Goal: Transaction & Acquisition: Purchase product/service

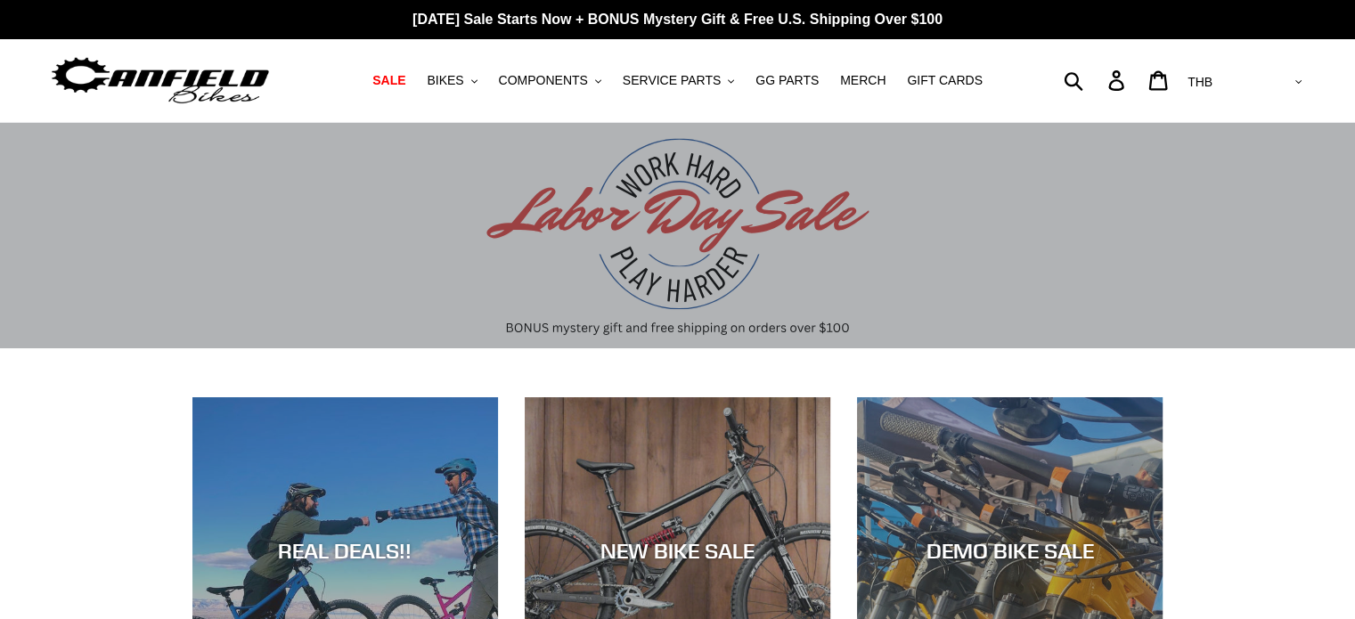
click at [192, 77] on img at bounding box center [160, 81] width 223 height 56
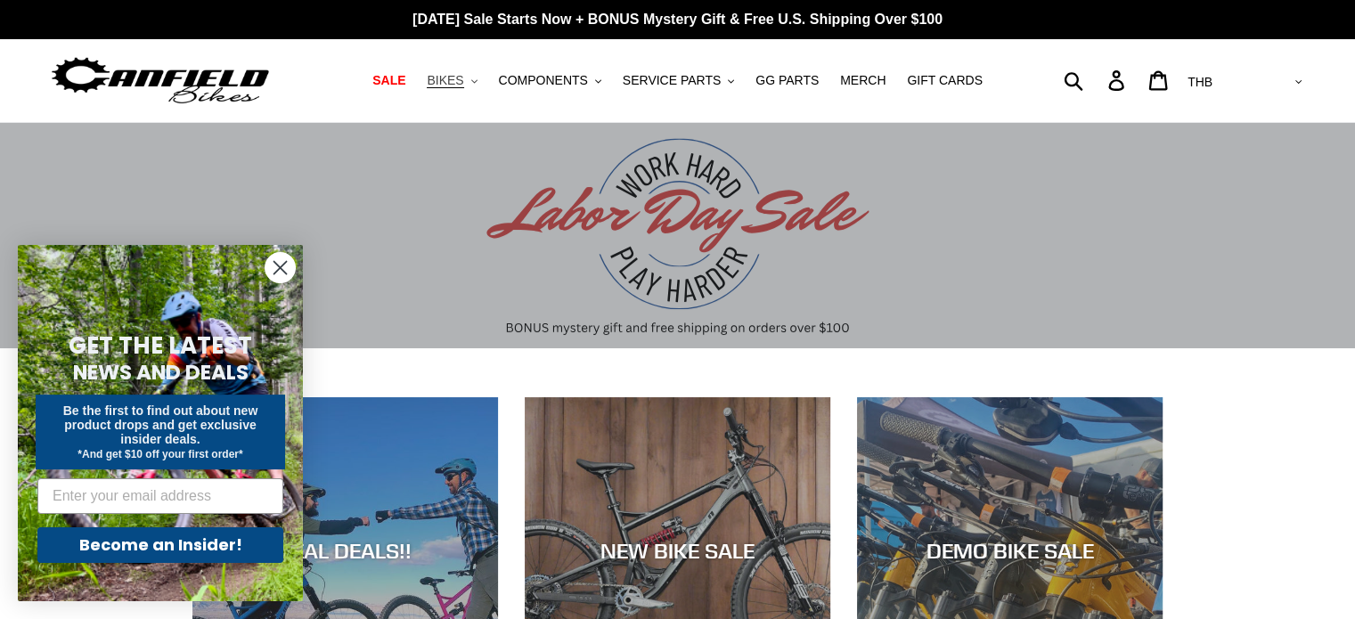
click at [463, 81] on span "BIKES" at bounding box center [445, 80] width 37 height 15
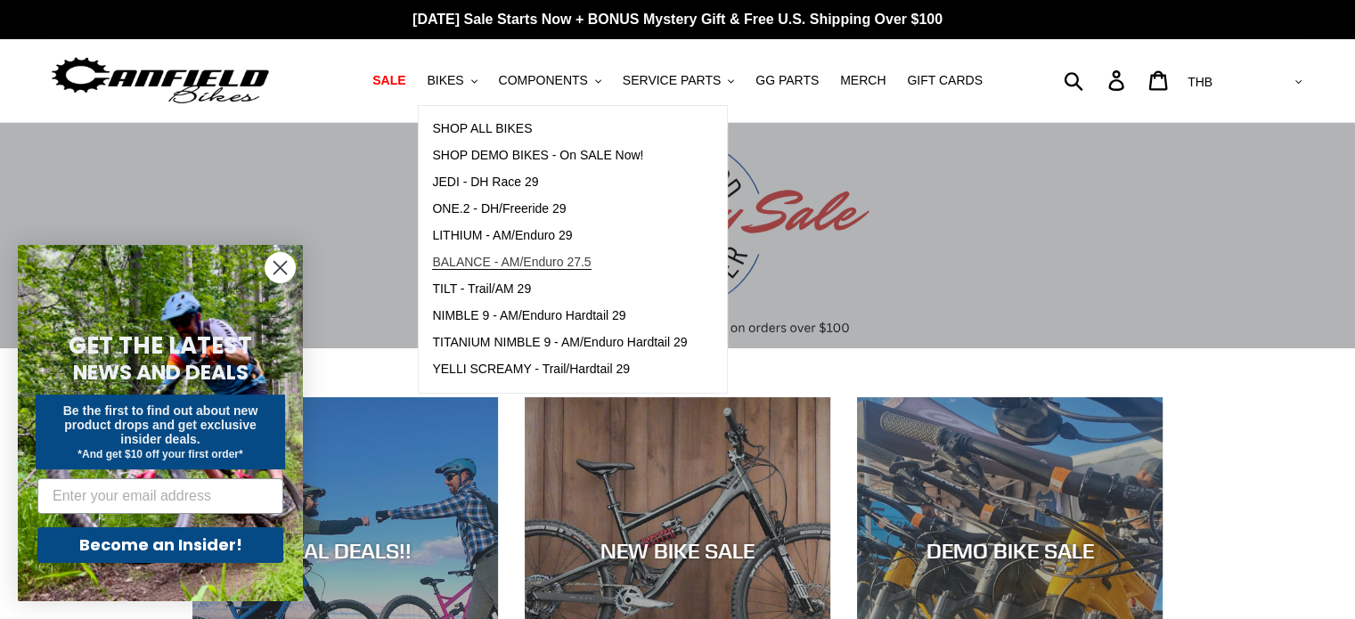
click at [562, 264] on span "BALANCE - AM/Enduro 27.5" at bounding box center [511, 262] width 159 height 15
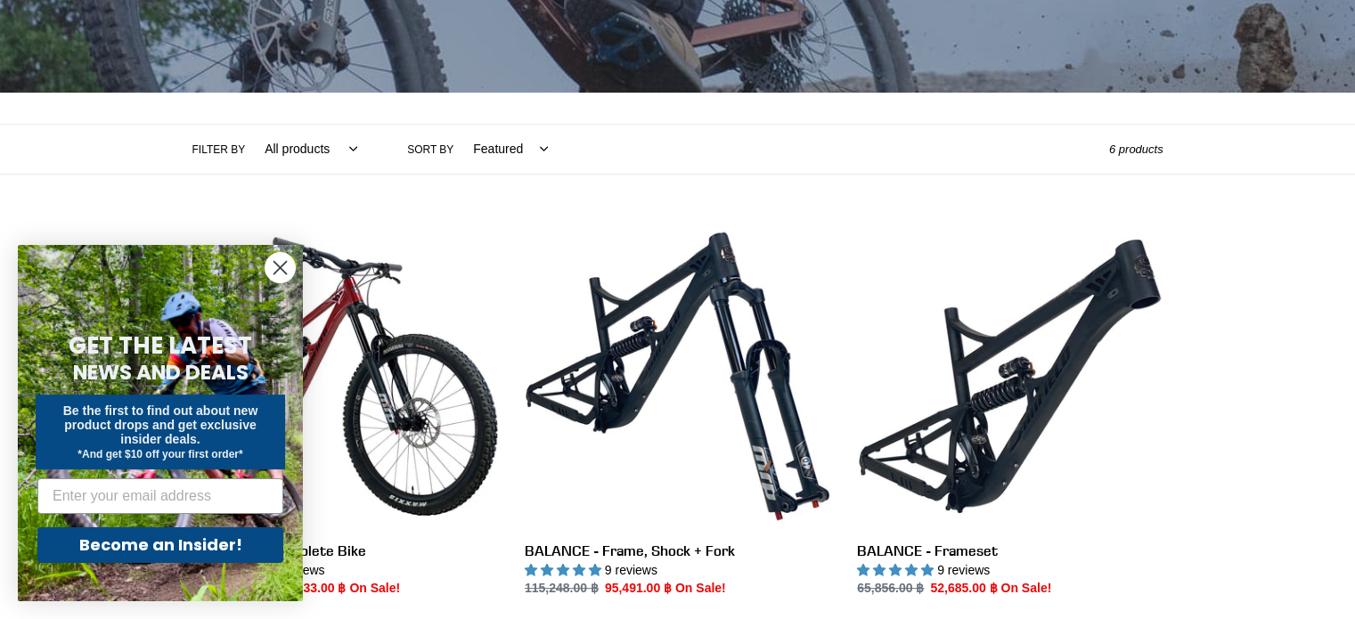
scroll to position [267, 0]
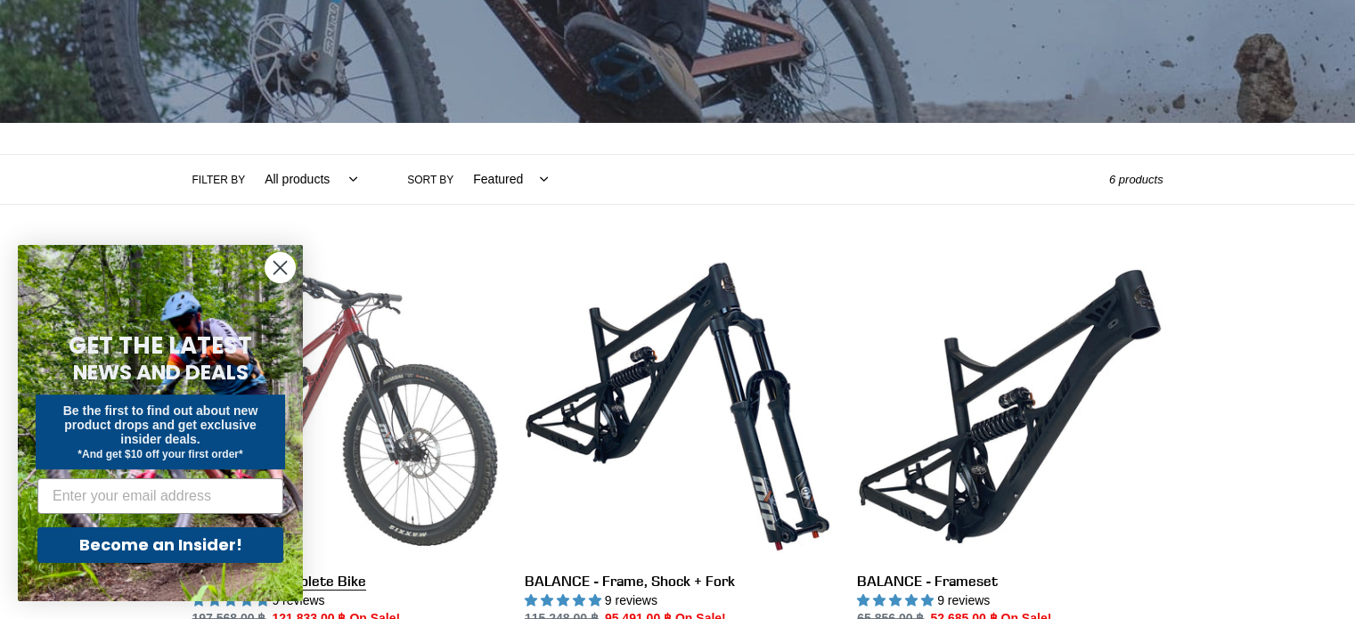
click at [395, 417] on link "BALANCE - Complete Bike" at bounding box center [344, 441] width 305 height 375
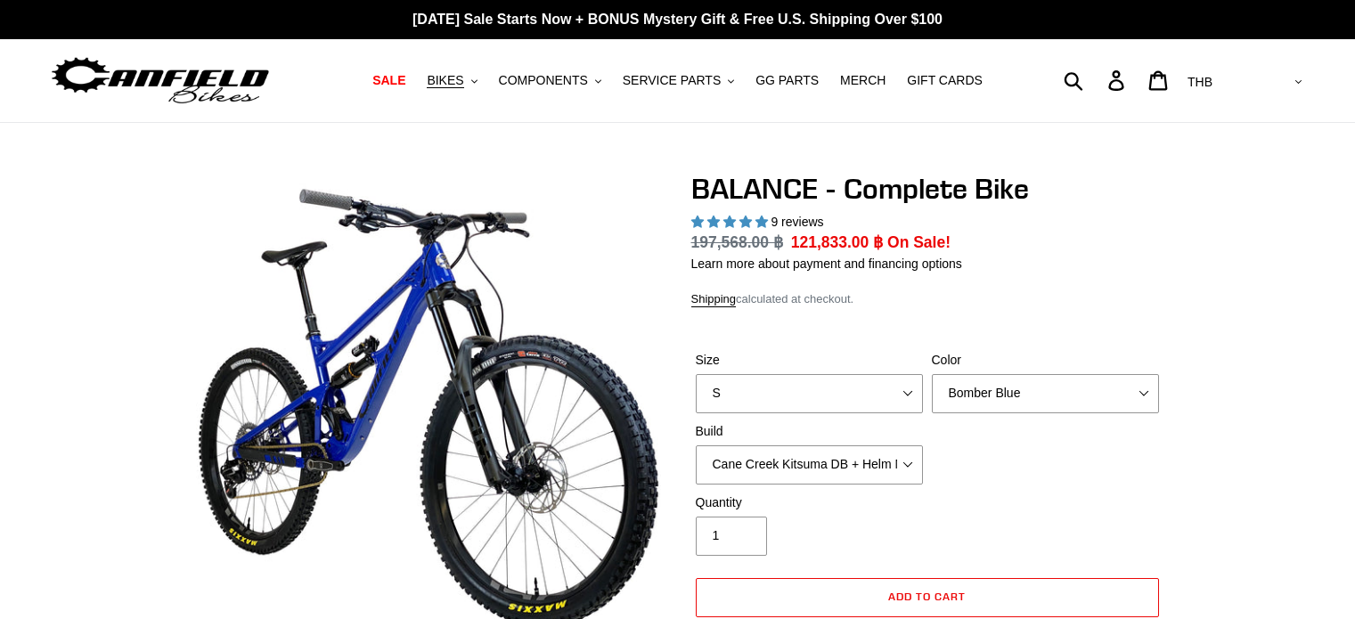
select select "highest-rating"
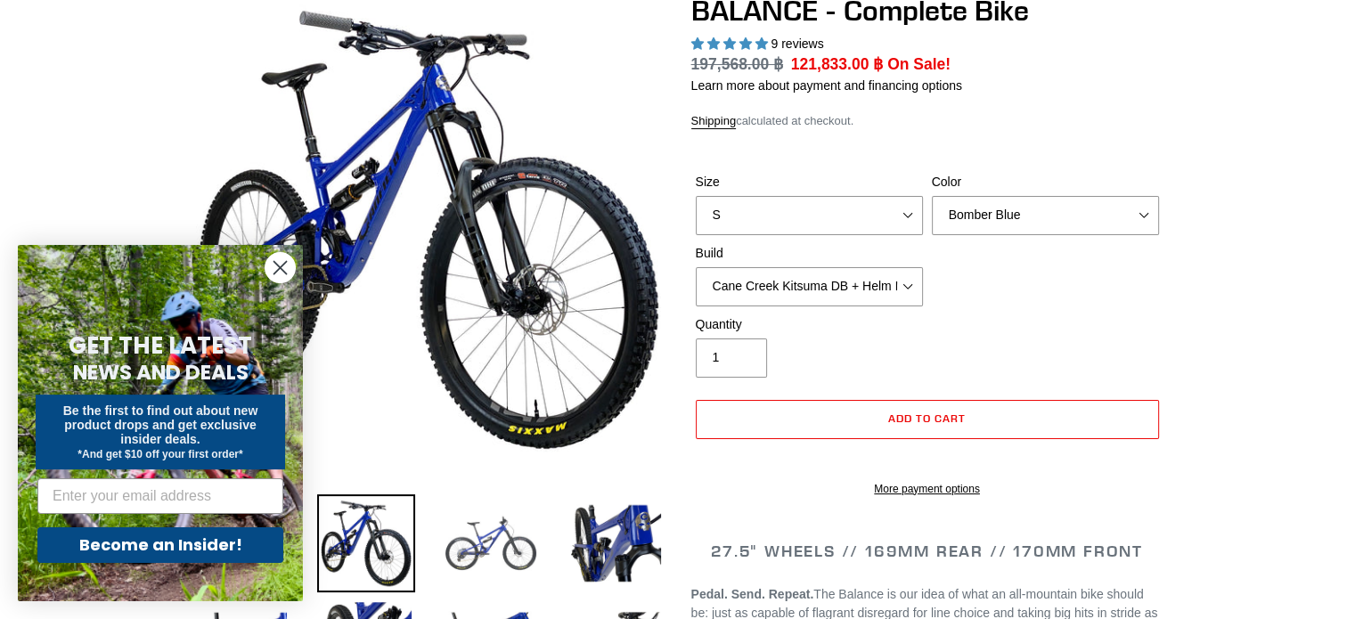
click at [471, 536] on img at bounding box center [491, 543] width 98 height 98
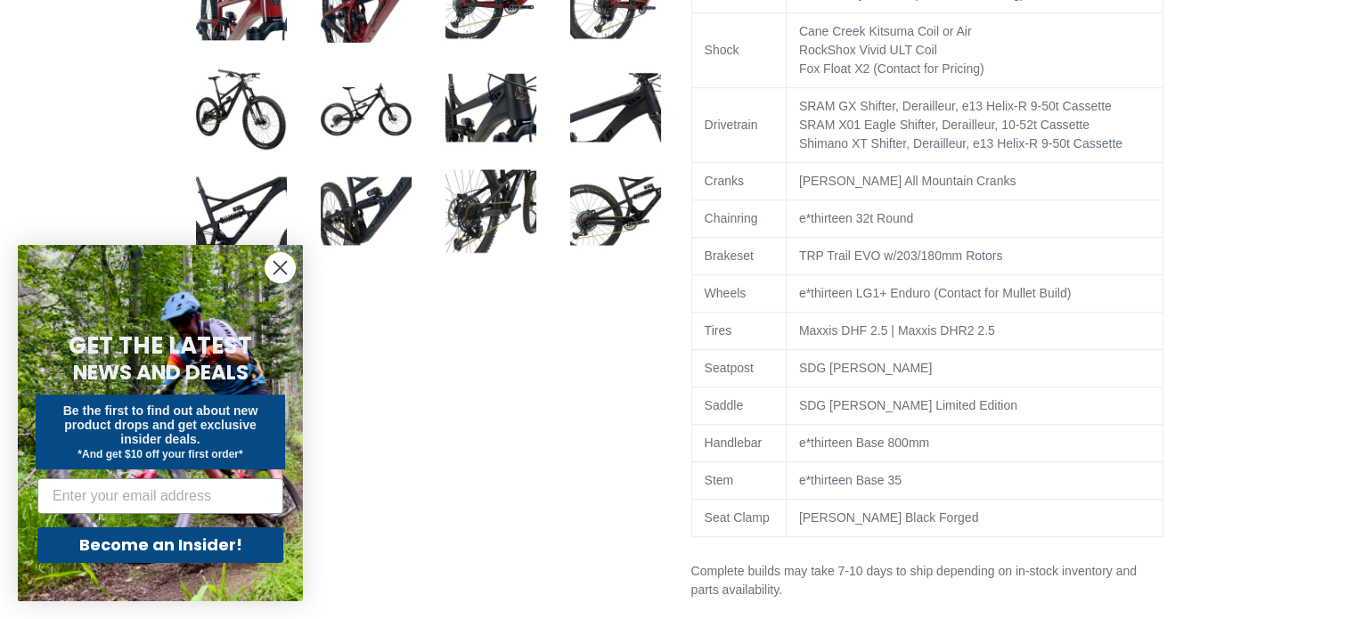
scroll to position [1069, 0]
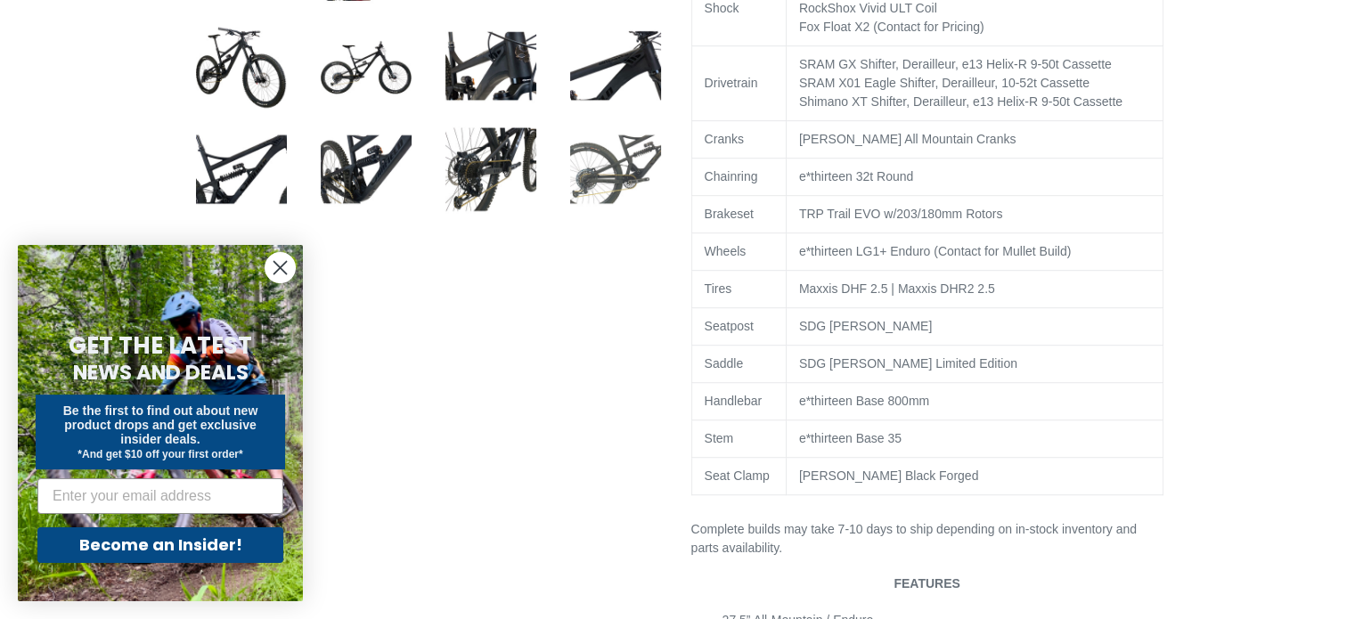
click at [588, 179] on img at bounding box center [615, 169] width 98 height 98
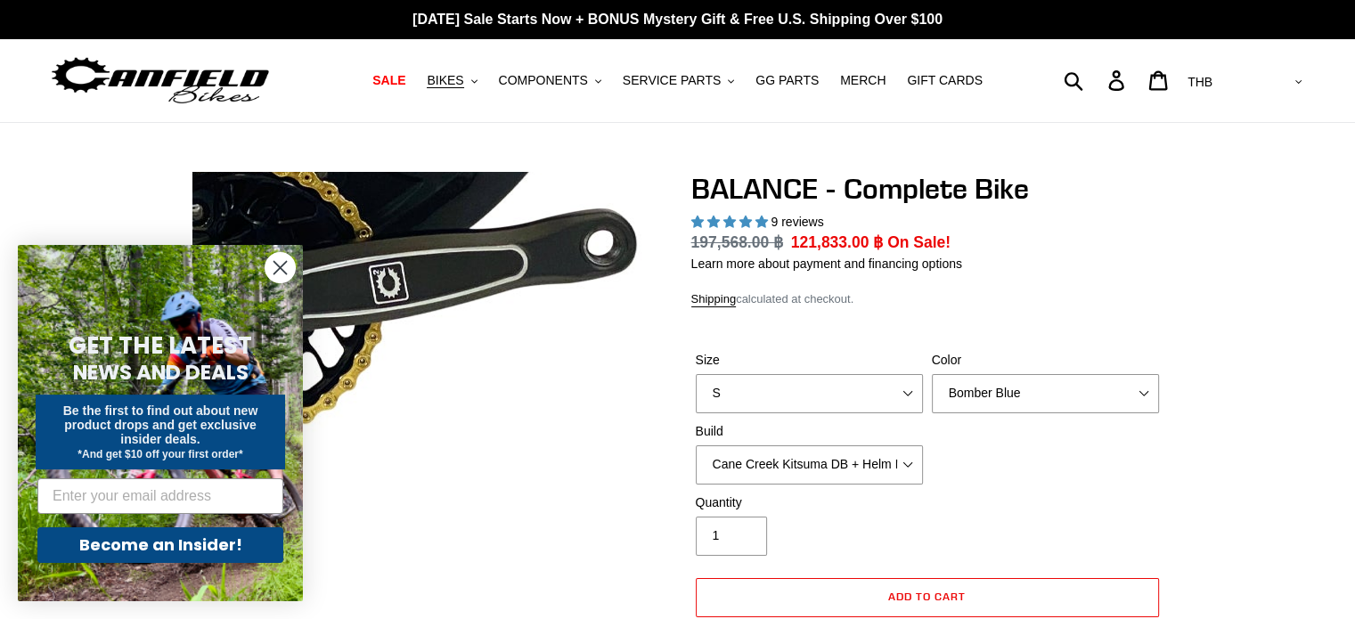
scroll to position [0, 0]
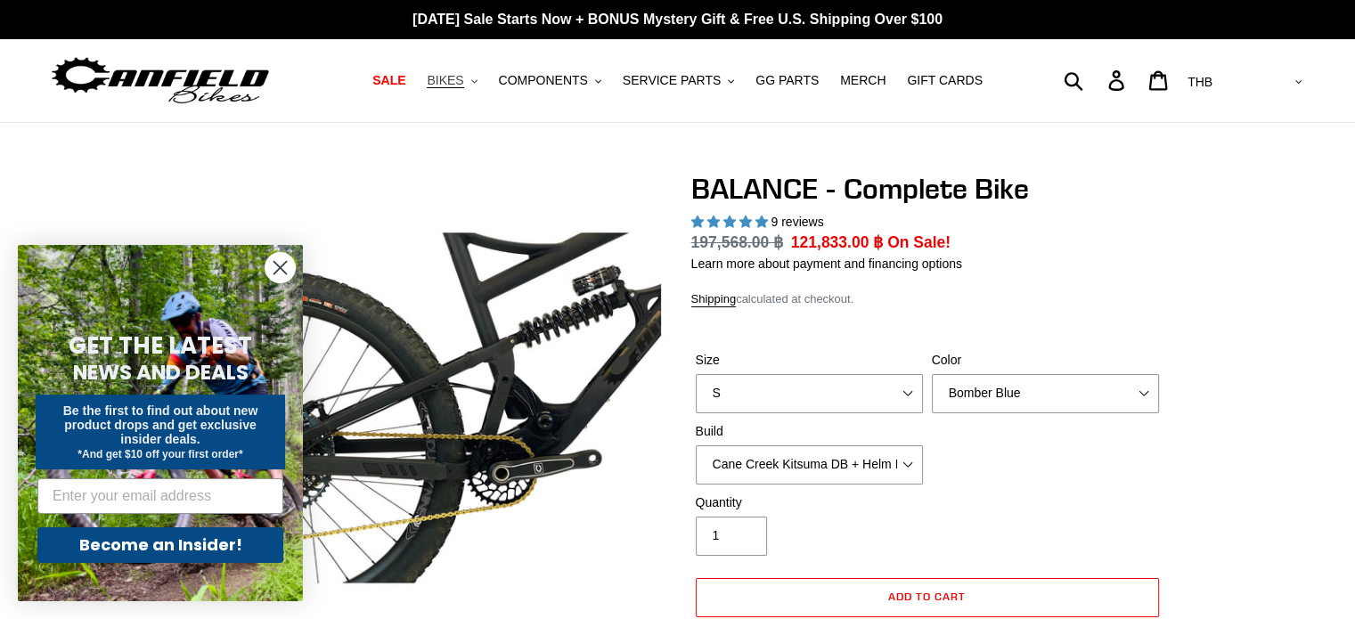
click at [463, 81] on span "BIKES" at bounding box center [445, 80] width 37 height 15
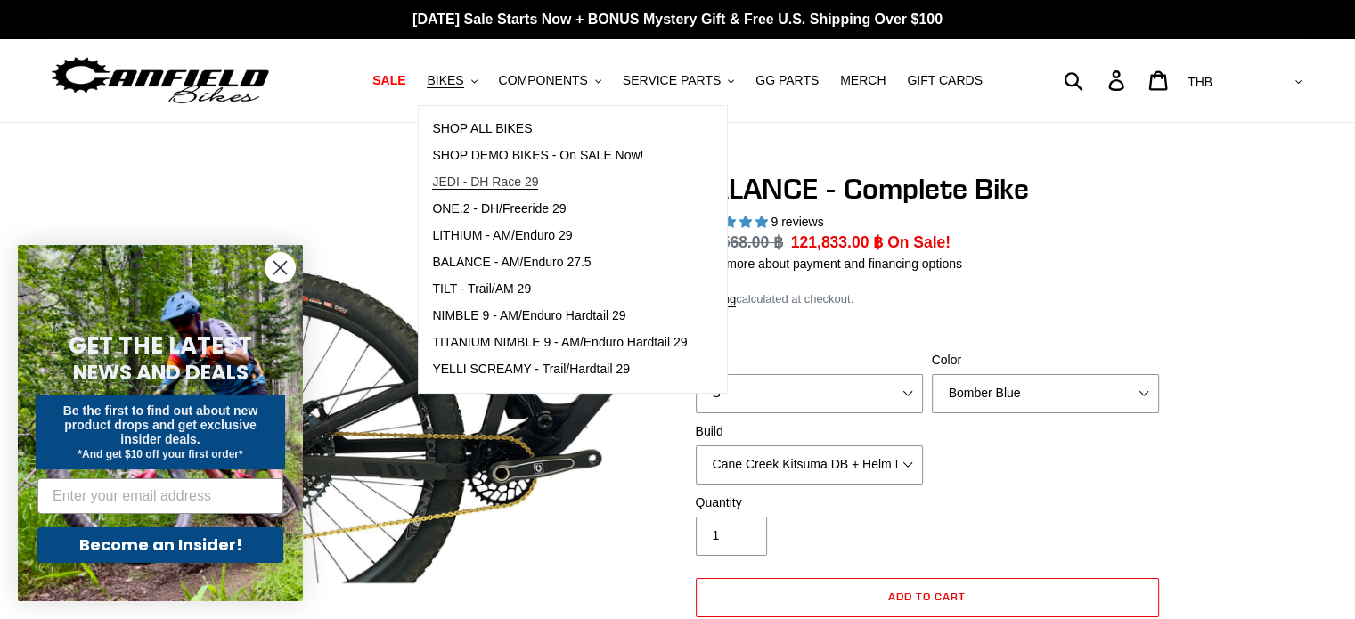
click at [513, 175] on span "JEDI - DH Race 29" at bounding box center [485, 182] width 106 height 15
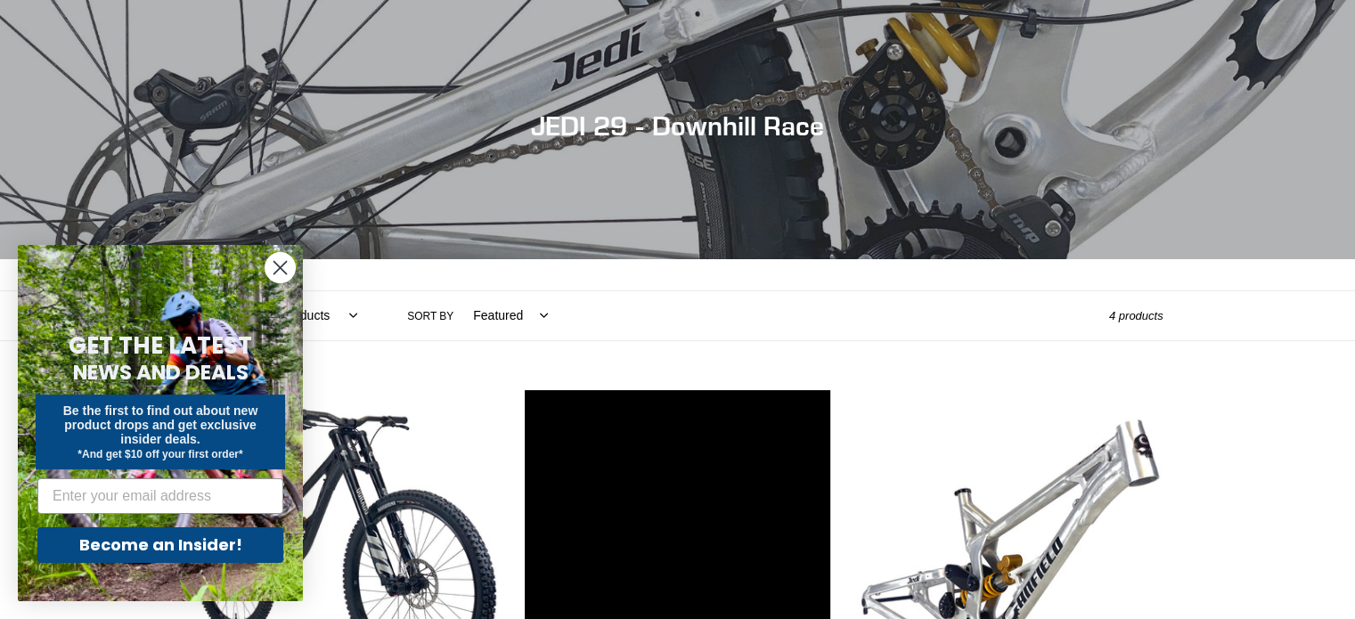
scroll to position [267, 0]
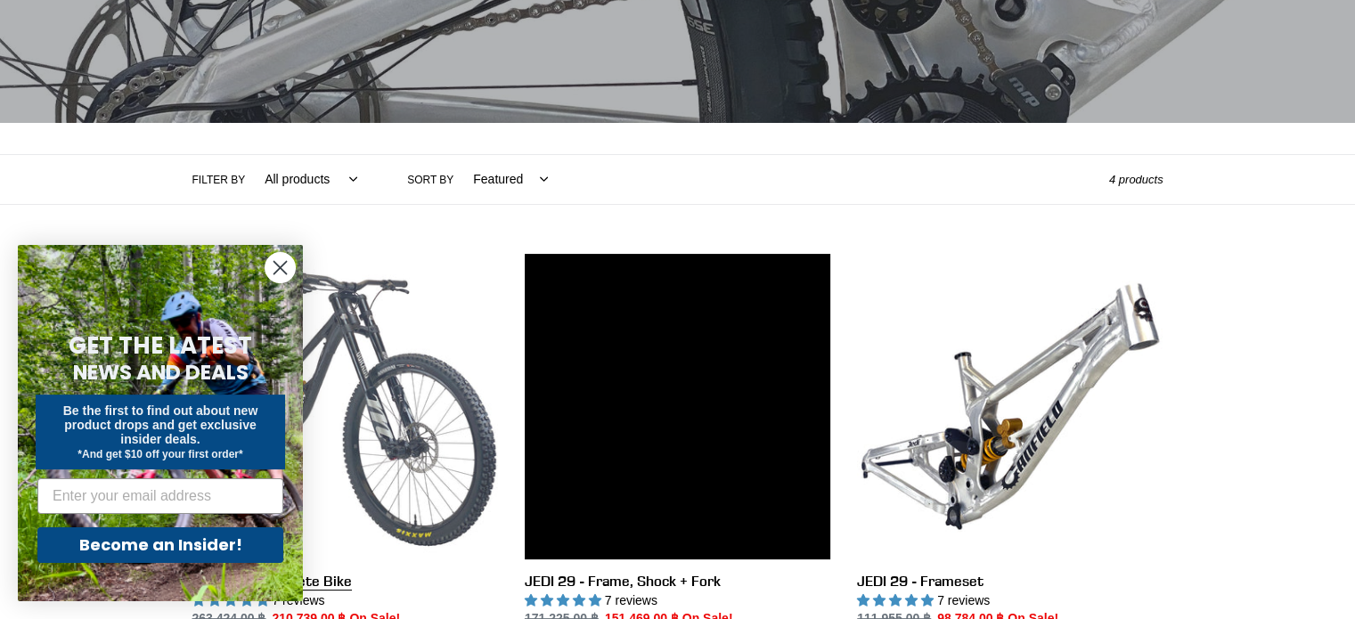
click at [401, 441] on link "JEDI 29 - Complete Bike" at bounding box center [344, 441] width 305 height 375
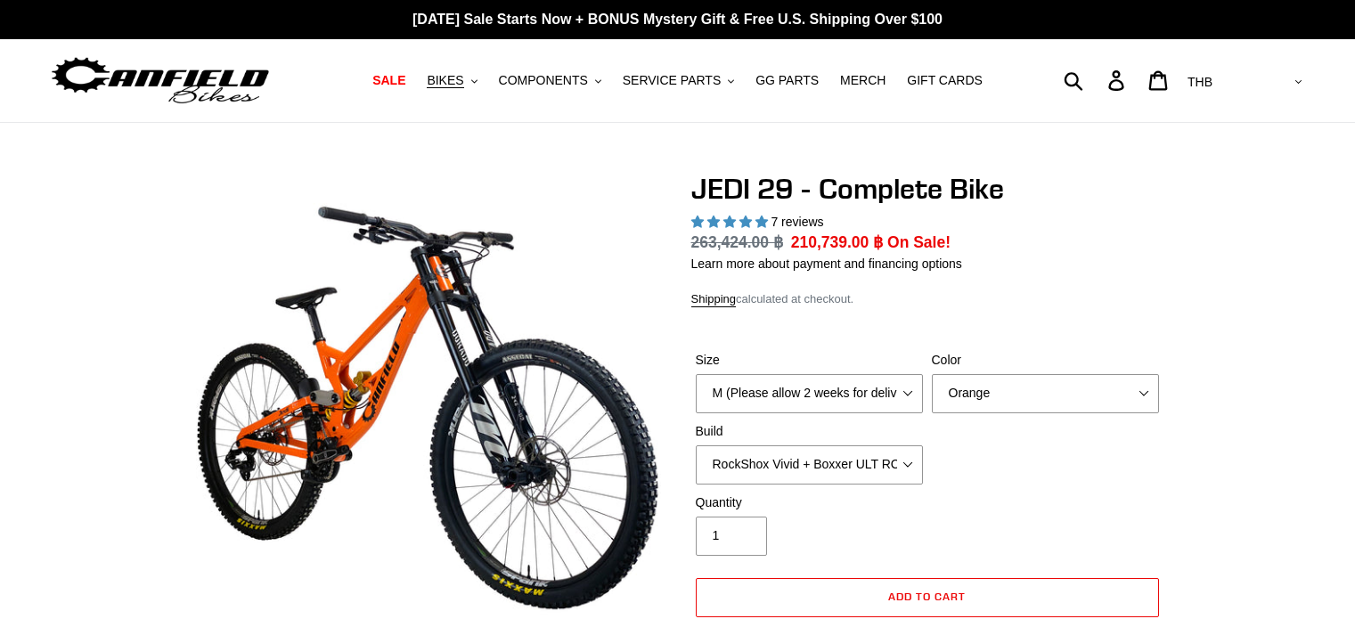
select select "highest-rating"
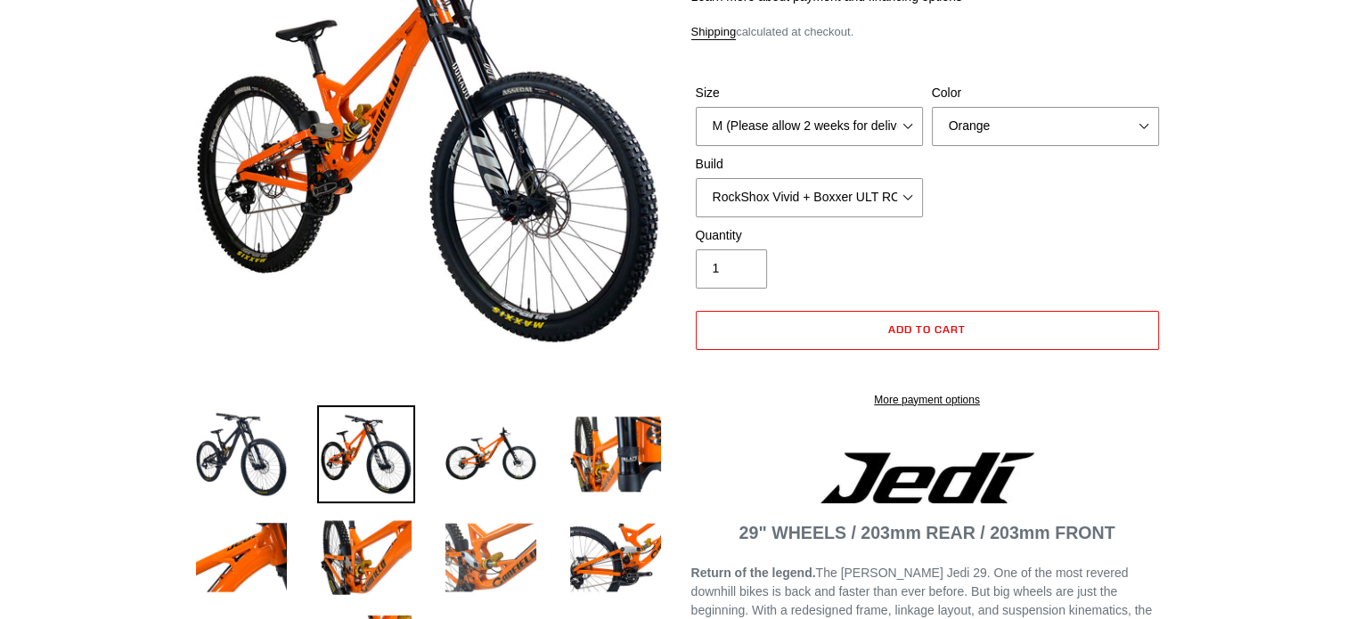
click at [497, 554] on img at bounding box center [491, 558] width 98 height 98
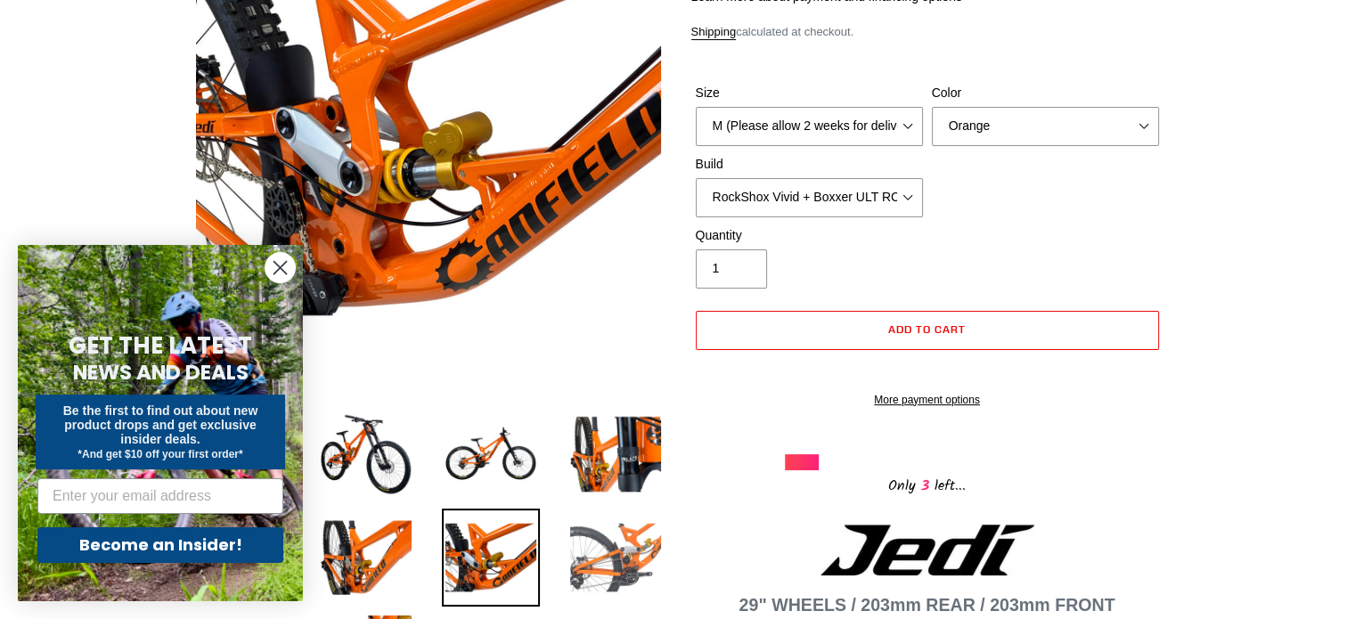
click at [641, 546] on img at bounding box center [615, 558] width 98 height 98
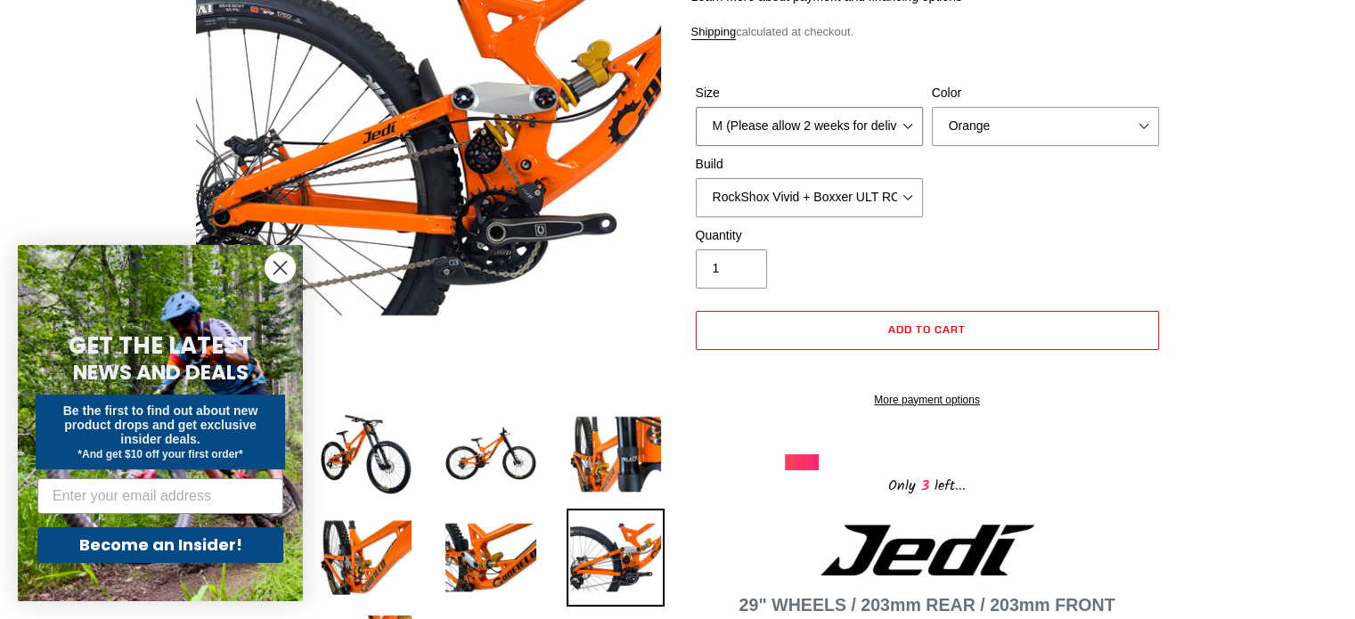
click at [878, 127] on select "M (Please allow 2 weeks for delivery) L (Please allow 2 weeks for delivery) XL …" at bounding box center [809, 126] width 227 height 39
drag, startPoint x: 1032, startPoint y: 203, endPoint x: 1033, endPoint y: 186, distance: 16.9
click at [1032, 203] on div "Size M (Please allow 2 weeks for delivery) L (Please allow 2 weeks for delivery…" at bounding box center [927, 155] width 472 height 142
click at [1013, 121] on select "Orange Stealth Black Raw" at bounding box center [1045, 126] width 227 height 39
click at [932, 107] on select "Orange Stealth Black Raw" at bounding box center [1045, 126] width 227 height 39
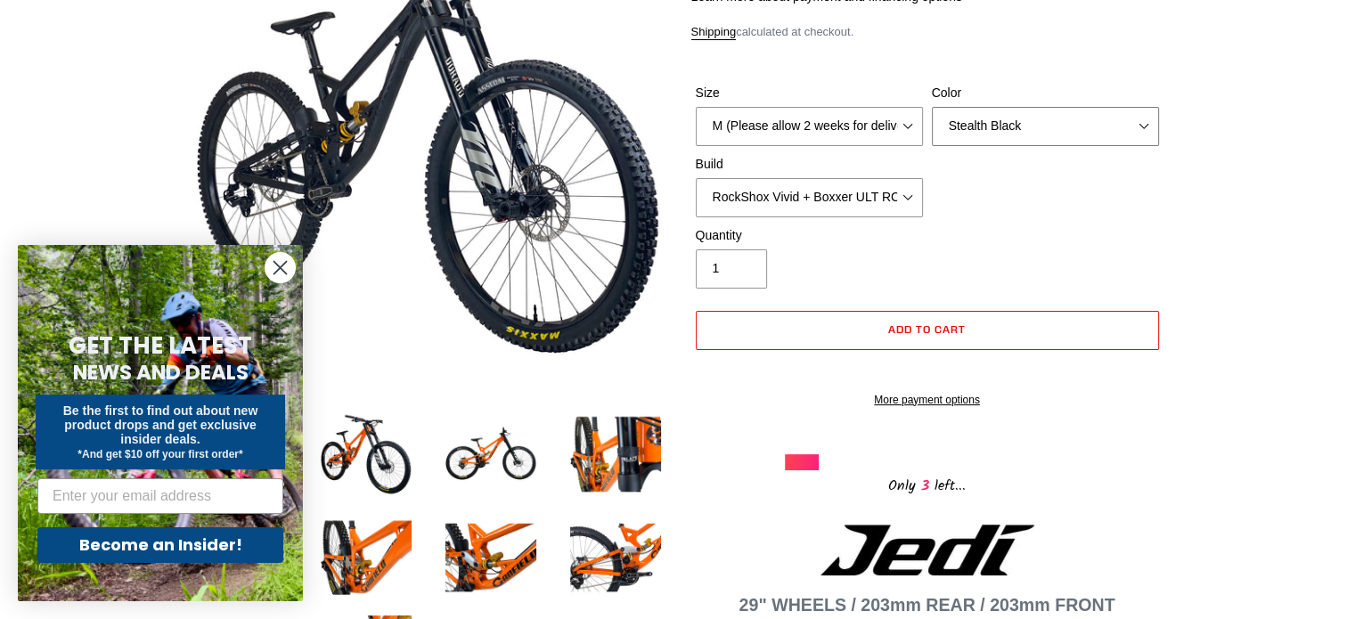
click at [994, 131] on select "Orange Stealth Black Raw" at bounding box center [1045, 126] width 227 height 39
select select "Raw"
click at [932, 107] on select "Orange Stealth Black Raw" at bounding box center [1045, 126] width 227 height 39
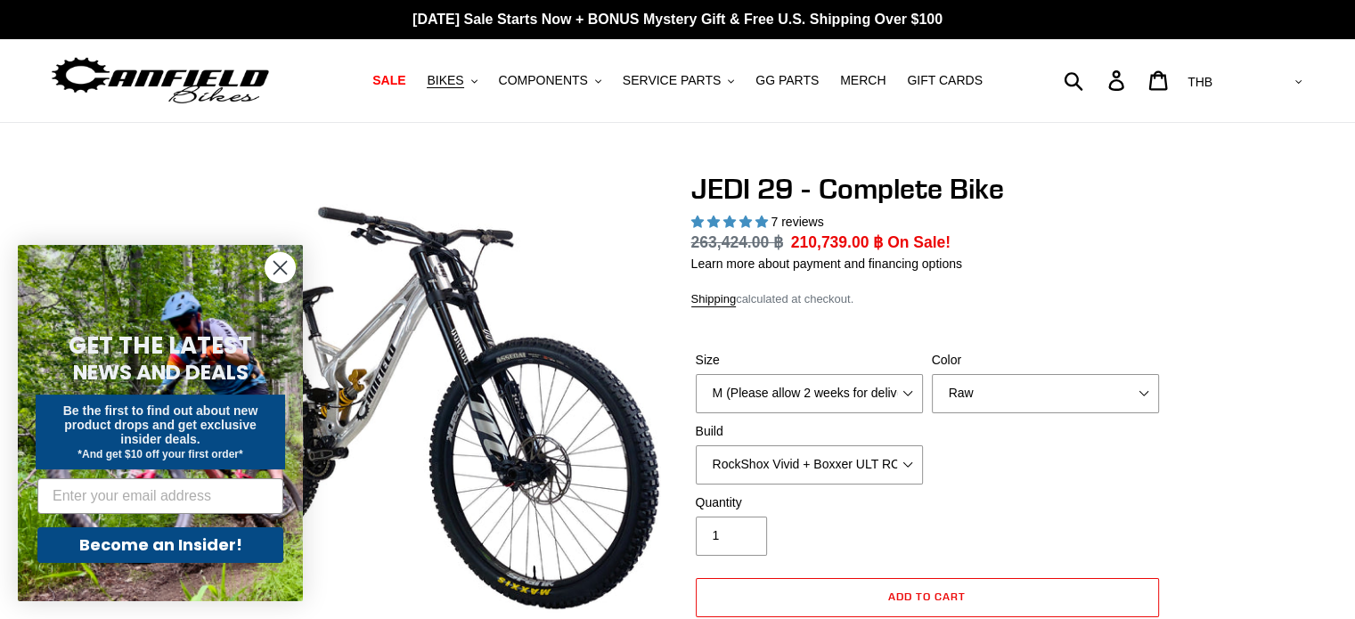
click at [209, 70] on img at bounding box center [160, 81] width 223 height 56
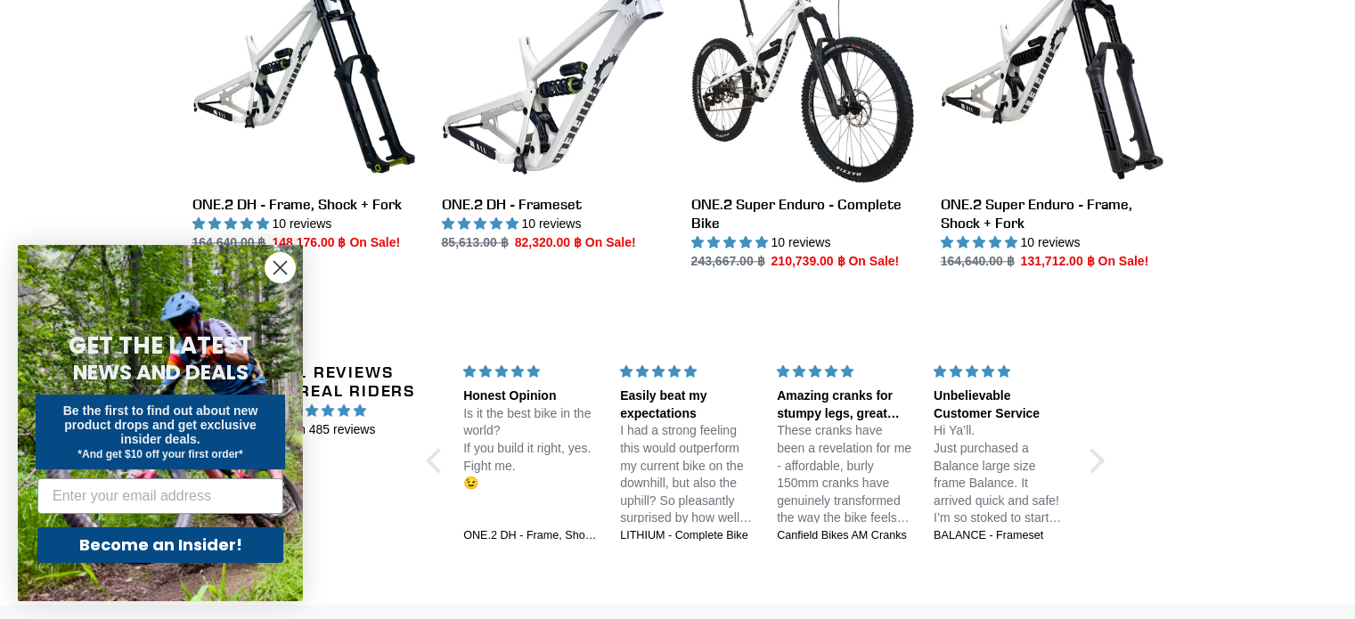
scroll to position [1425, 0]
